Goal: Check status: Check status

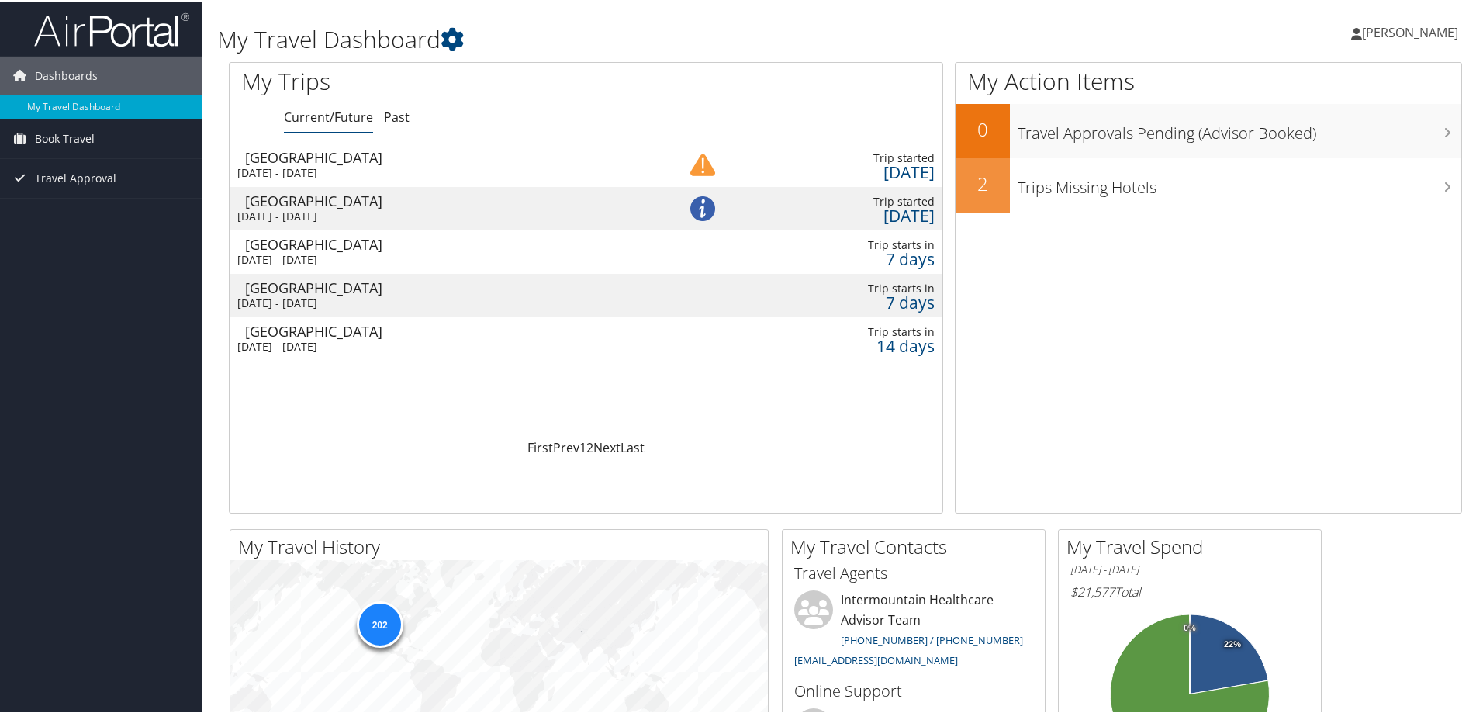
click at [372, 257] on div "[DATE] - [DATE]" at bounding box center [438, 258] width 403 height 14
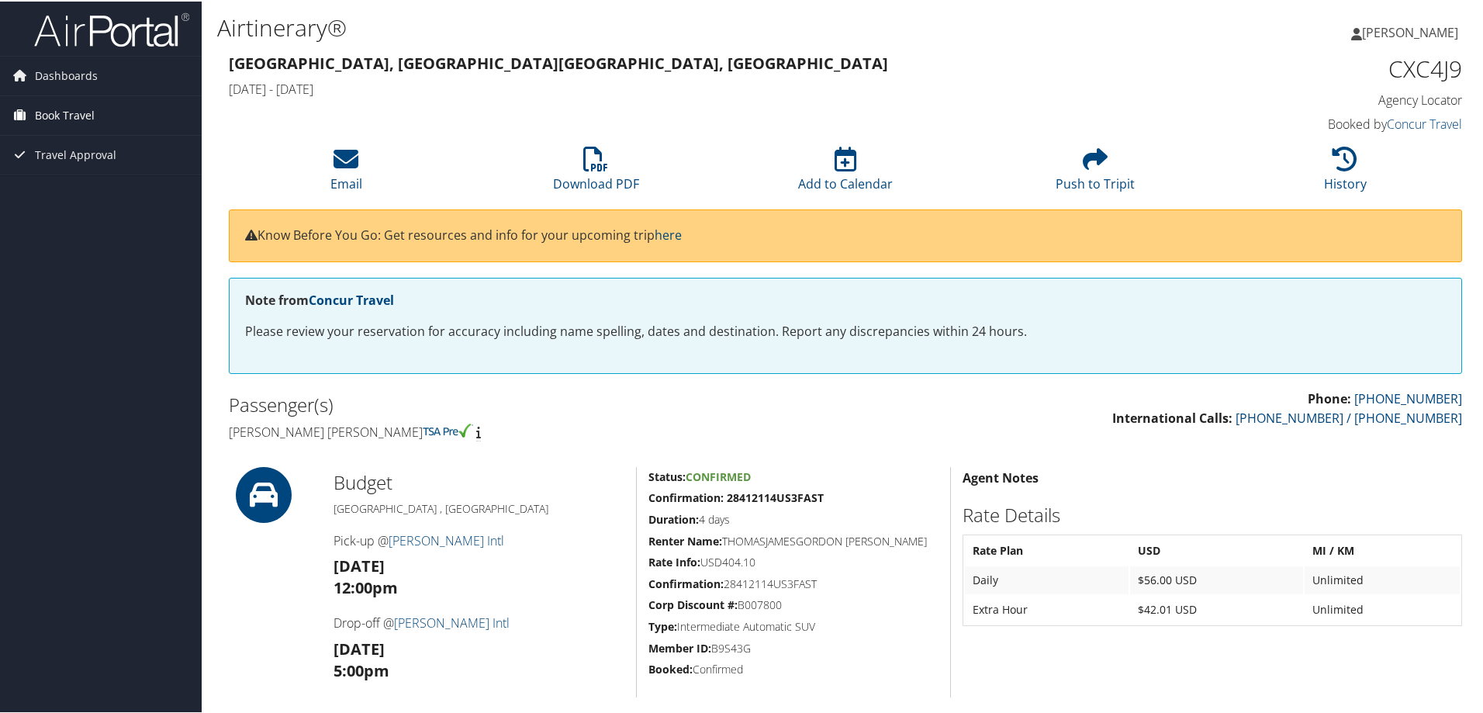
click at [61, 108] on span "Book Travel" at bounding box center [65, 114] width 60 height 39
click at [87, 169] on link "Book/Manage Online Trips" at bounding box center [101, 168] width 202 height 23
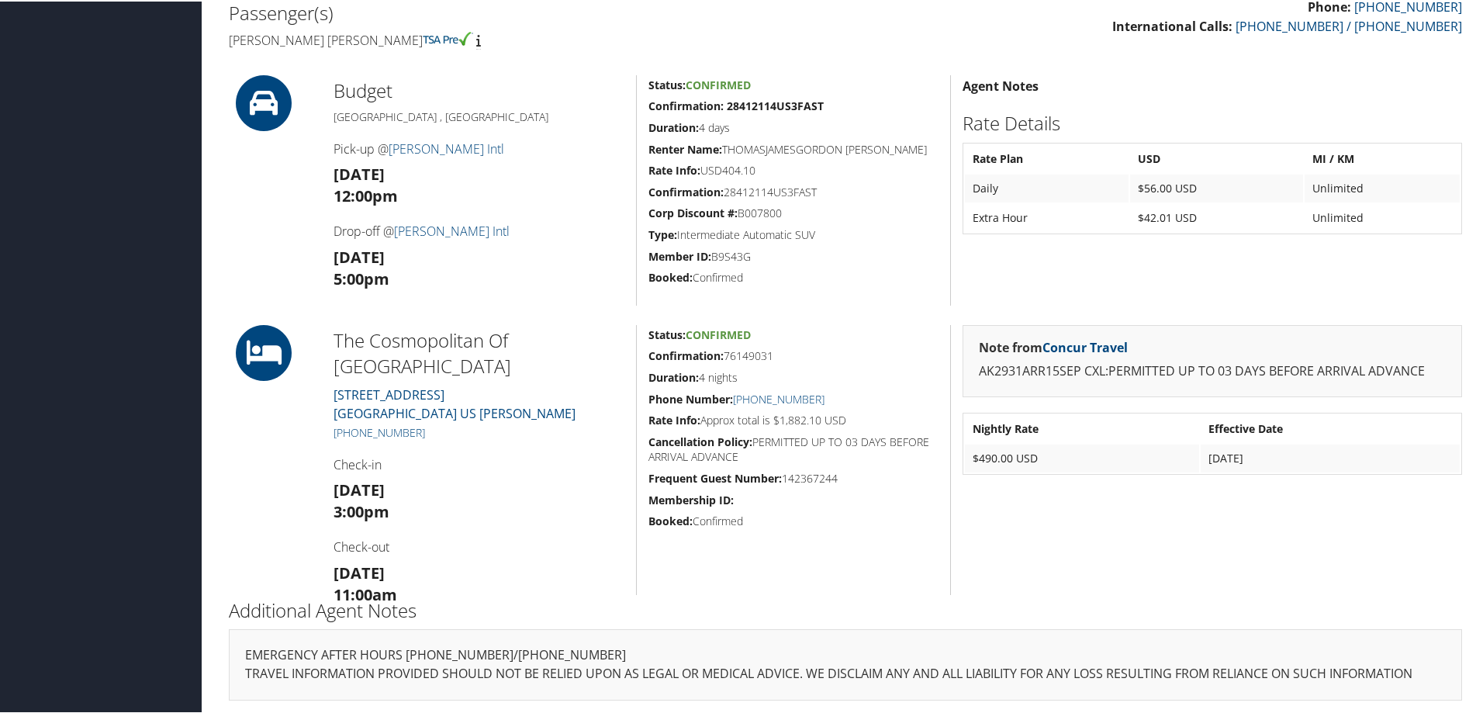
scroll to position [393, 0]
click at [743, 417] on h5 "Rate Info: Approx total is $1,882.10 USD" at bounding box center [794, 418] width 290 height 16
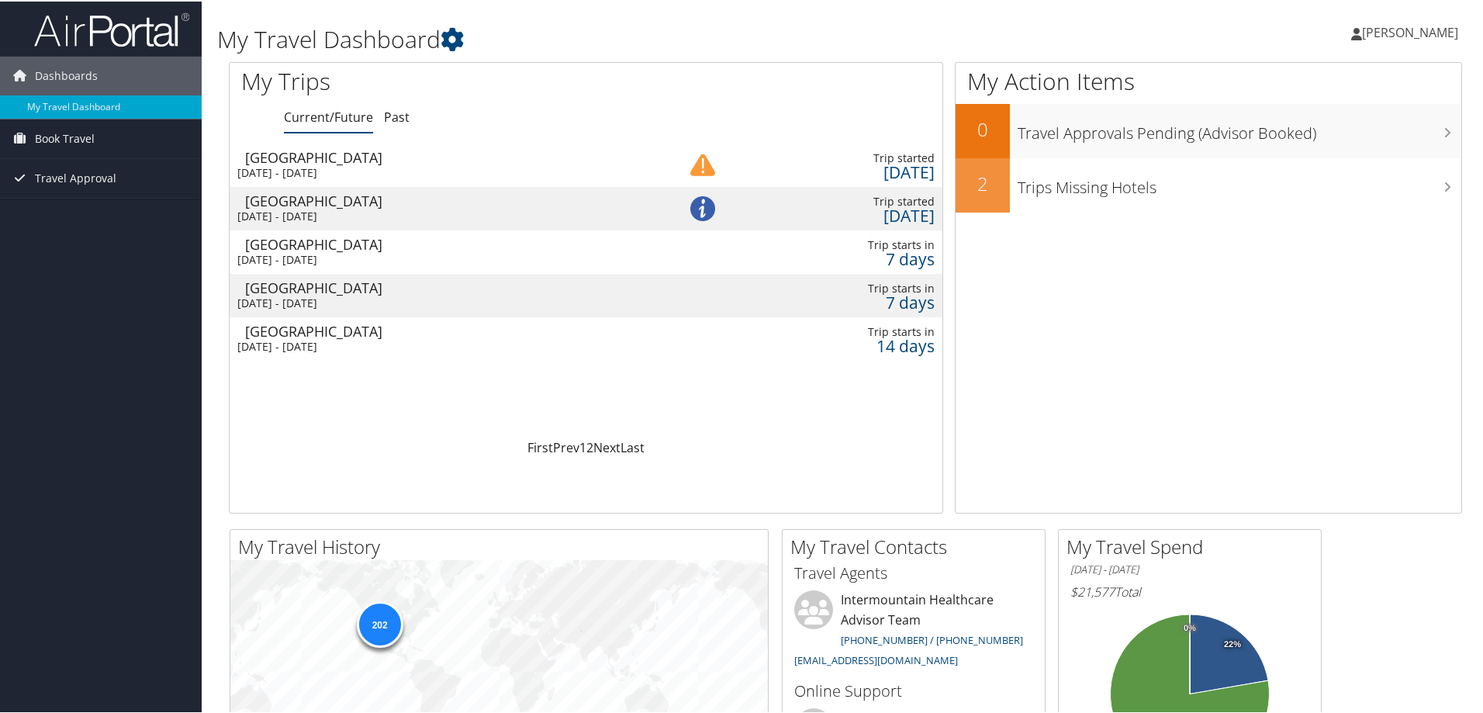
click at [353, 348] on div "[DATE] - [DATE]" at bounding box center [438, 345] width 403 height 14
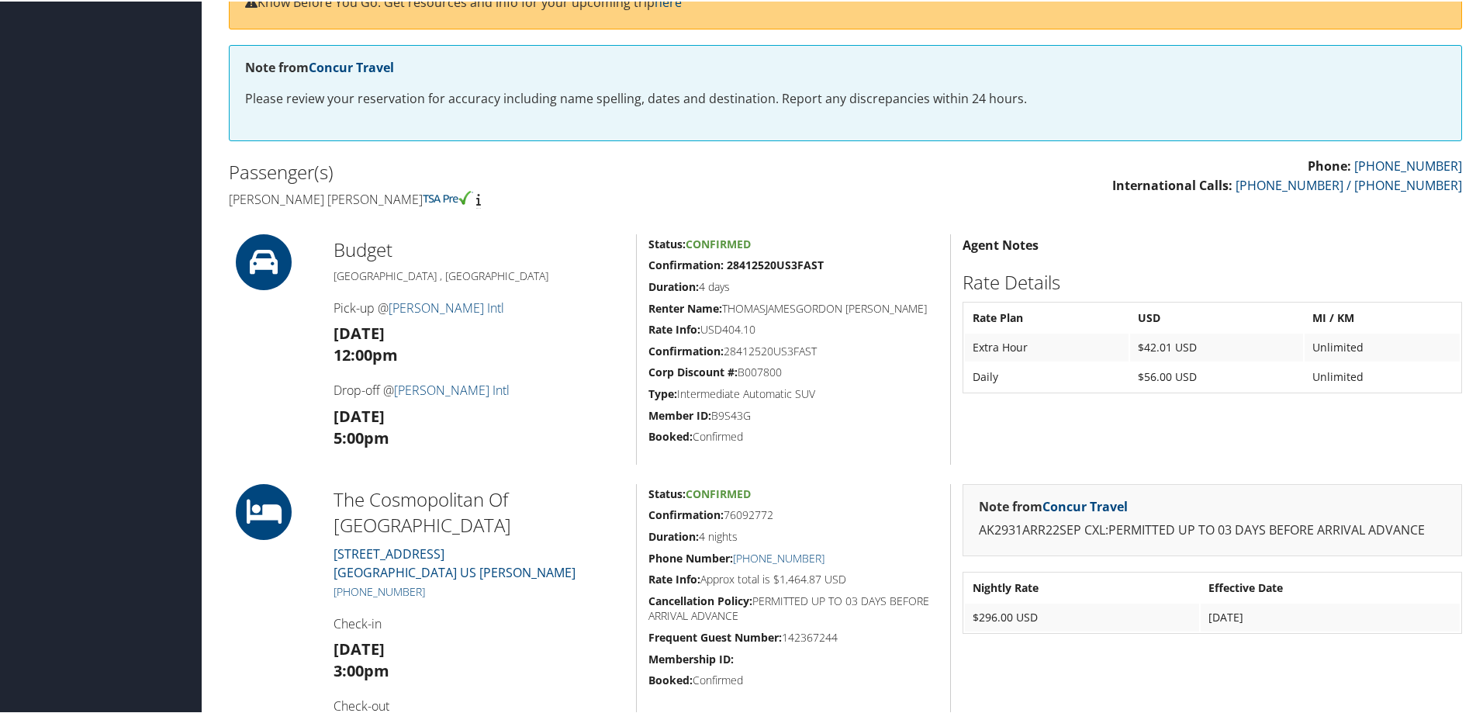
scroll to position [393, 0]
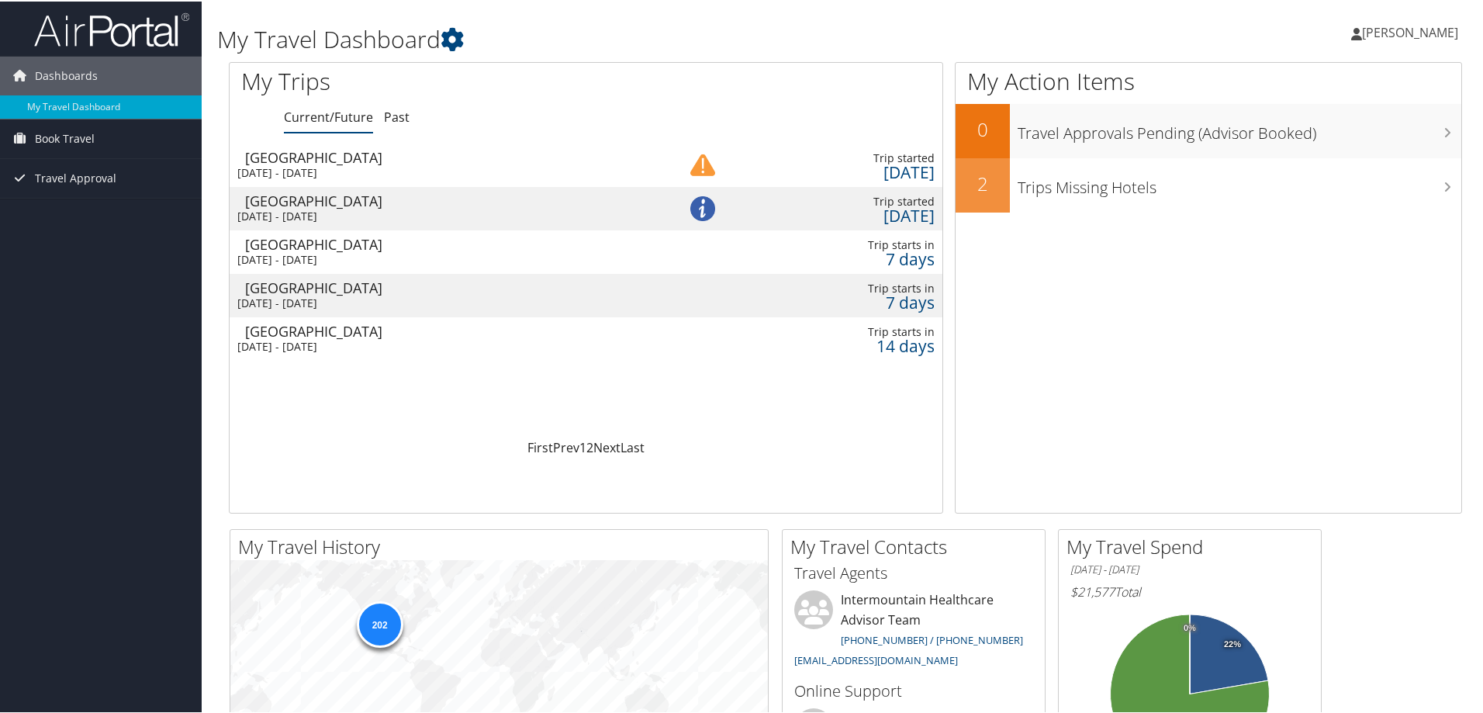
click at [334, 213] on div "[DATE] - [DATE]" at bounding box center [438, 215] width 403 height 14
